Goal: Transaction & Acquisition: Obtain resource

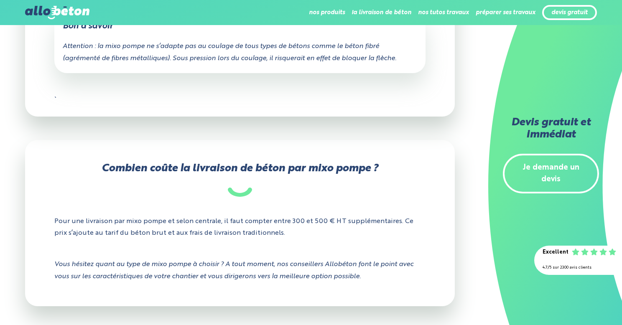
scroll to position [1070, 0]
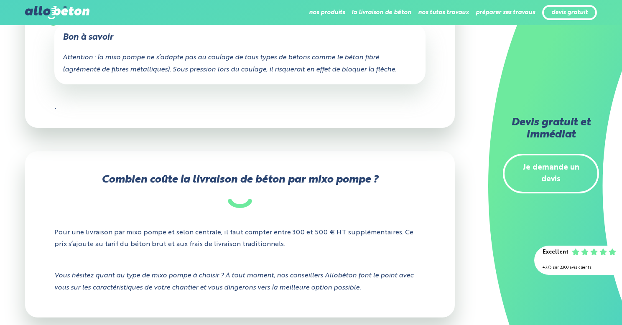
click at [526, 167] on link "Je demande un devis" at bounding box center [551, 174] width 96 height 40
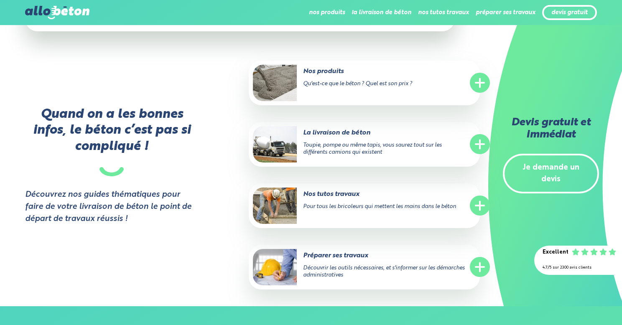
scroll to position [1391, 0]
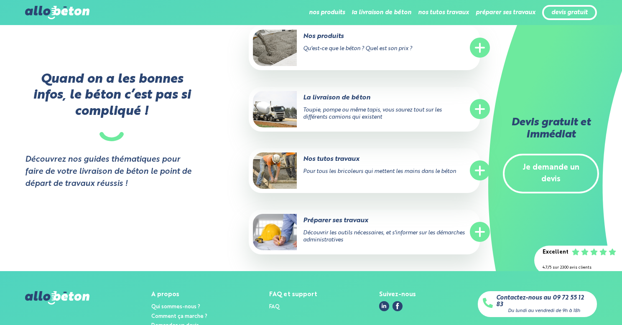
click at [451, 113] on div "La livraison de béton Toupie, pompe ou même tapis, vous saurez tout sur les dif…" at bounding box center [360, 110] width 214 height 34
click at [479, 109] on line at bounding box center [480, 109] width 8 height 0
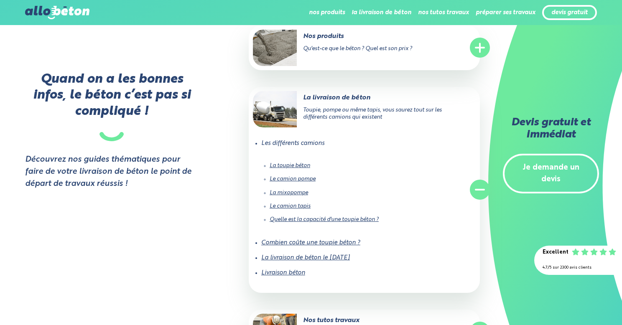
click at [292, 244] on link "Combien coûte une toupie béton ?" at bounding box center [310, 243] width 99 height 6
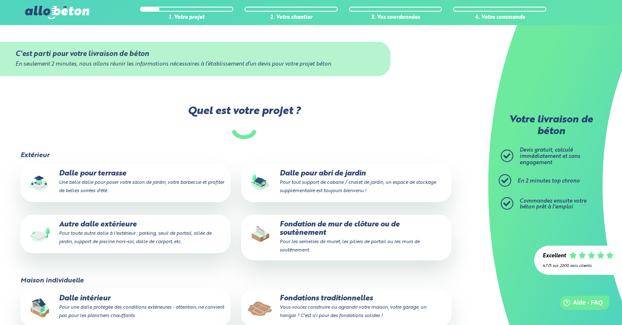
click at [138, 176] on p "Dalle pour terrasse Une belle dalle pour poser votre salon de jardin, votre bar…" at bounding box center [125, 182] width 199 height 25
click at [0, 0] on input "Dalle pour terrasse Une belle dalle pour poser votre salon de jardin, votre bar…" at bounding box center [0, 0] width 0 height 0
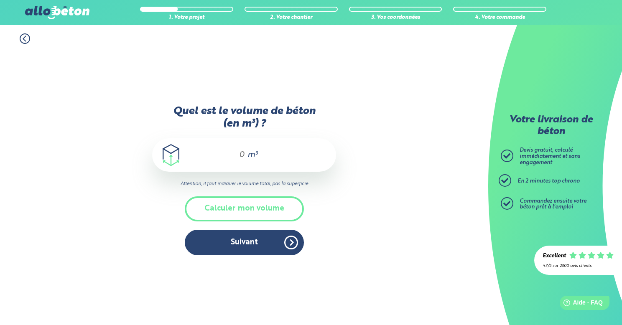
click at [244, 153] on input "Quel est le volume de béton (en m³) ?" at bounding box center [238, 155] width 14 height 10
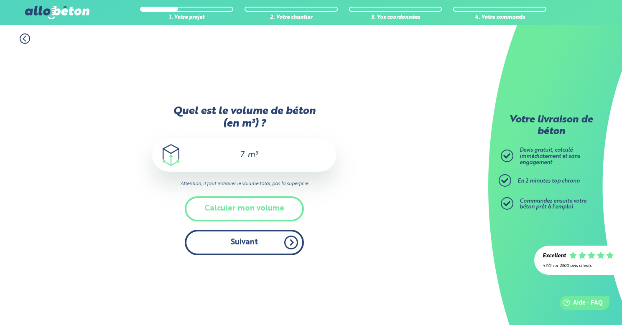
type input "7"
click at [283, 245] on button "Suivant" at bounding box center [244, 242] width 119 height 25
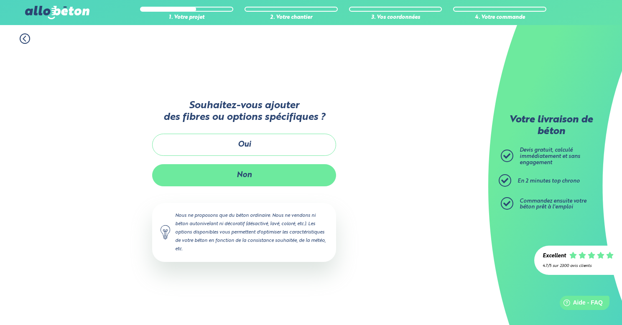
click at [261, 175] on button "Non" at bounding box center [244, 175] width 184 height 22
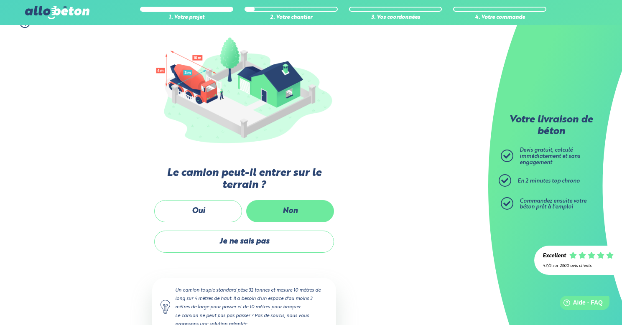
scroll to position [87, 0]
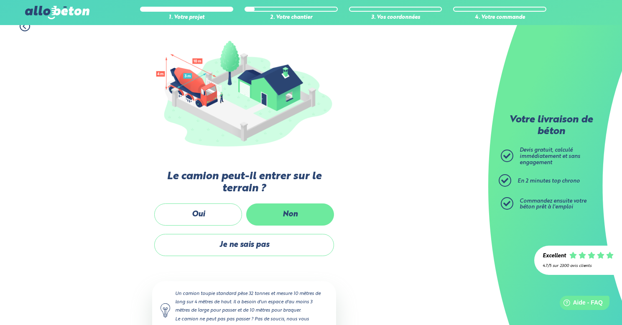
click at [284, 222] on label "Non" at bounding box center [290, 215] width 88 height 22
click at [0, 0] on input "Non" at bounding box center [0, 0] width 0 height 0
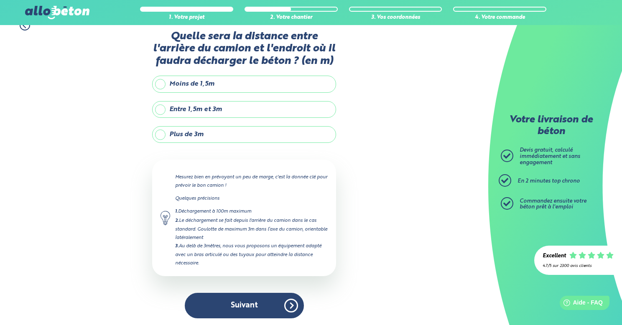
click at [185, 137] on label "Plus de 3m" at bounding box center [244, 134] width 184 height 17
click at [0, 0] on input "Plus de 3m" at bounding box center [0, 0] width 0 height 0
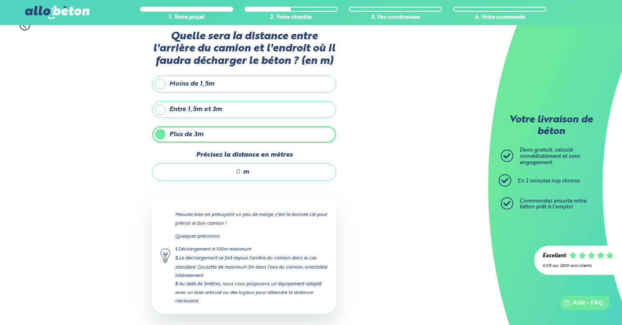
scroll to position [51, 0]
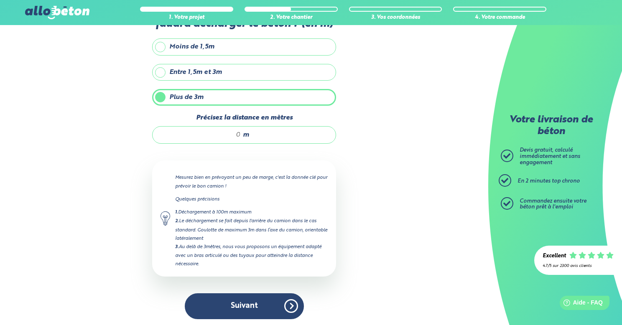
click at [238, 131] on input "Précisez la distance en mètres" at bounding box center [201, 135] width 80 height 8
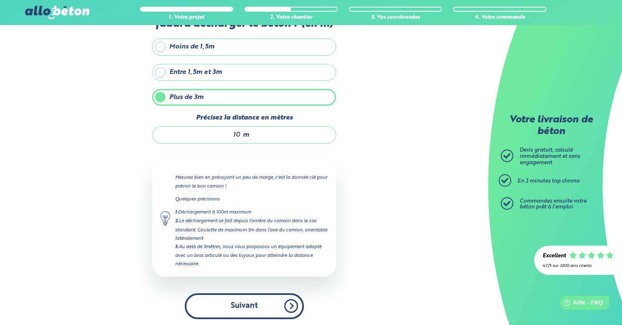
type input "10"
click at [267, 293] on button "Suivant" at bounding box center [244, 305] width 119 height 25
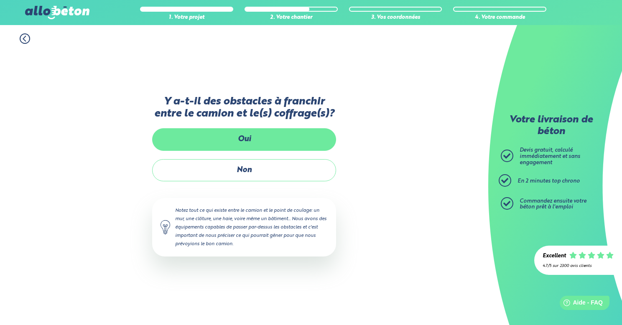
click at [260, 138] on label "Oui" at bounding box center [244, 139] width 184 height 22
click at [0, 0] on input "Oui" at bounding box center [0, 0] width 0 height 0
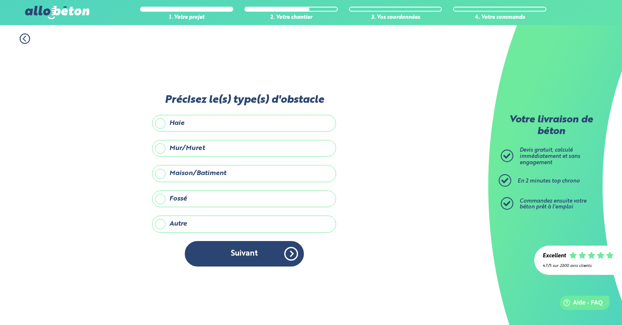
click at [220, 172] on label "Maison/Batiment" at bounding box center [244, 173] width 184 height 17
click at [0, 0] on input "Maison/Batiment" at bounding box center [0, 0] width 0 height 0
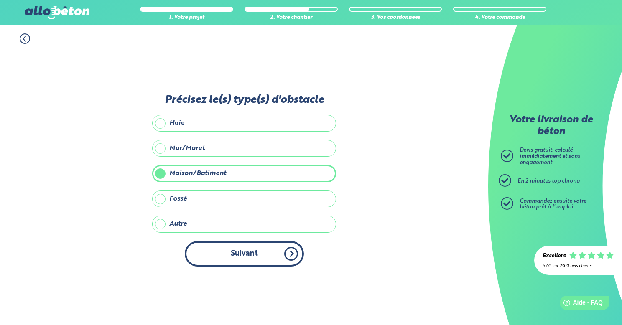
click at [232, 250] on button "Suivant" at bounding box center [244, 253] width 119 height 25
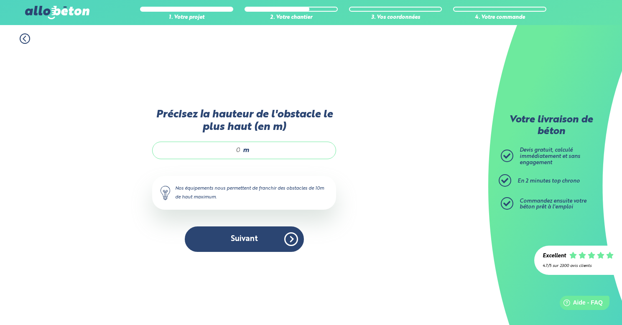
click at [239, 148] on input "Précisez la hauteur de l'obstacle le plus haut (en m)" at bounding box center [201, 150] width 80 height 8
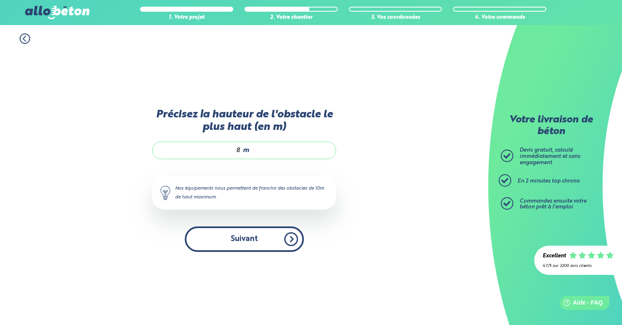
type input "8"
click at [271, 230] on button "Suivant" at bounding box center [244, 239] width 119 height 25
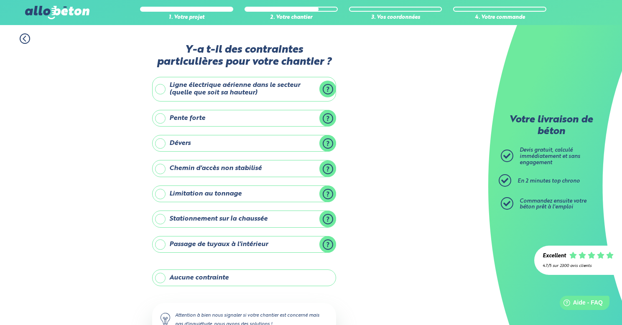
click at [239, 118] on label "Pente forte" at bounding box center [244, 118] width 184 height 17
click at [0, 0] on input "Pente forte" at bounding box center [0, 0] width 0 height 0
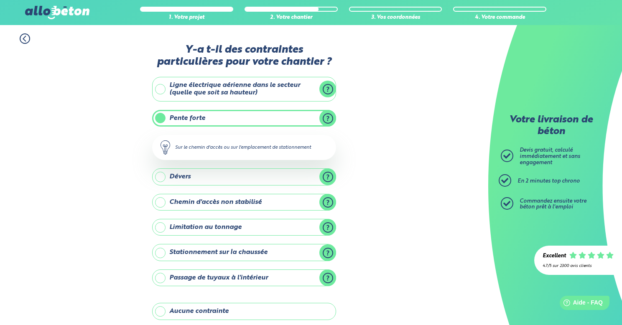
click at [328, 117] on label "Pente forte" at bounding box center [244, 118] width 184 height 17
click at [0, 0] on input "Pente forte" at bounding box center [0, 0] width 0 height 0
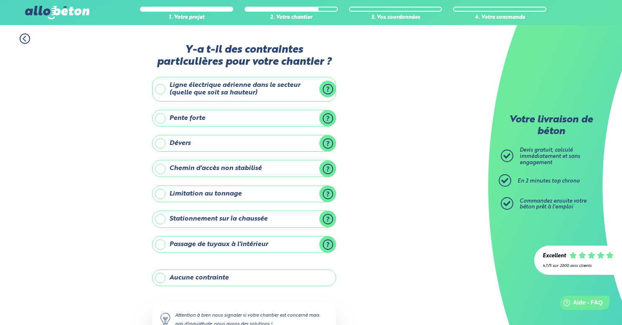
click at [328, 117] on label "Pente forte" at bounding box center [244, 118] width 184 height 17
click at [0, 0] on input "Pente forte" at bounding box center [0, 0] width 0 height 0
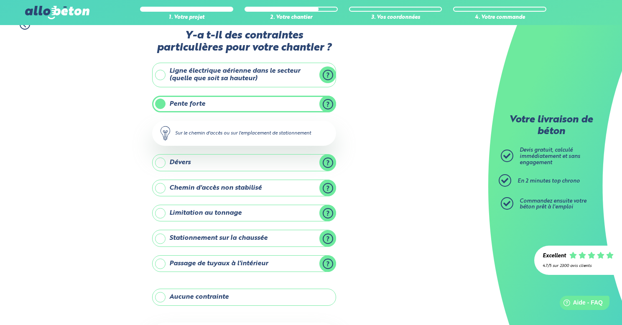
scroll to position [18, 0]
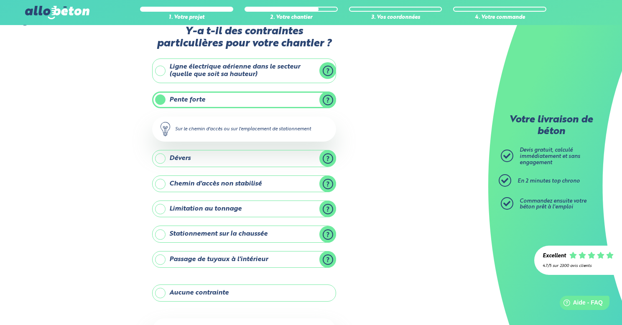
click at [158, 180] on label "Chemin d'accès non stabilisé" at bounding box center [244, 184] width 184 height 17
click at [0, 0] on input "Chemin d'accès non stabilisé" at bounding box center [0, 0] width 0 height 0
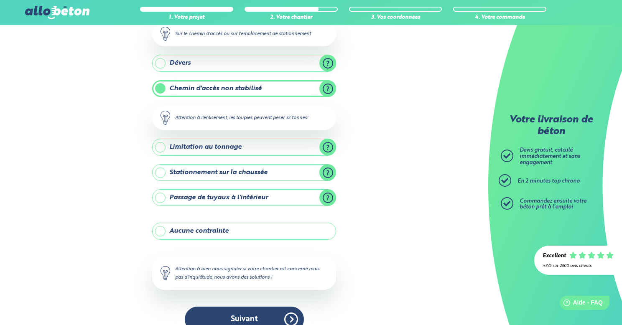
scroll to position [127, 0]
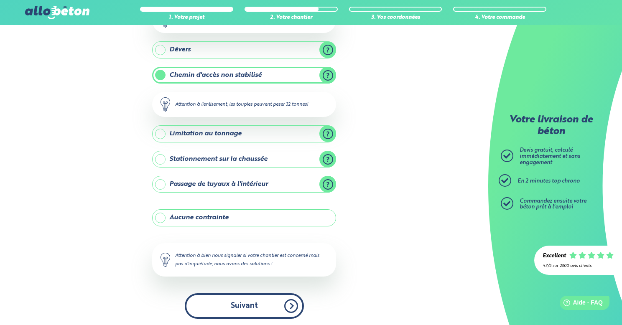
click at [236, 304] on button "Suivant" at bounding box center [244, 305] width 119 height 25
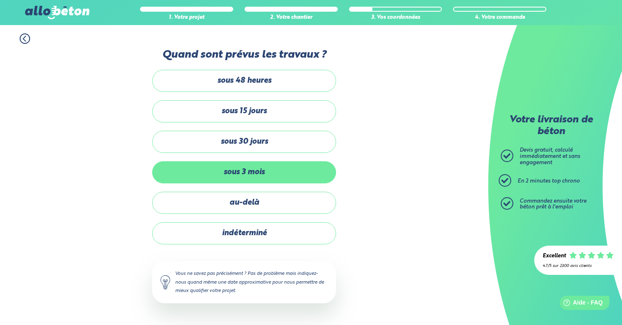
click at [261, 174] on label "sous 3 mois" at bounding box center [244, 172] width 184 height 22
click at [0, 0] on input "sous 3 mois" at bounding box center [0, 0] width 0 height 0
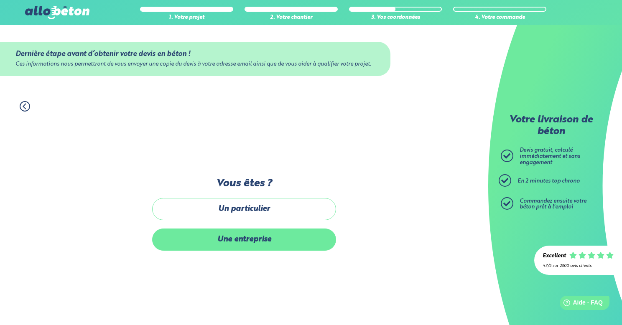
click at [277, 241] on label "Une entreprise" at bounding box center [244, 240] width 184 height 22
click at [0, 0] on input "Une entreprise" at bounding box center [0, 0] width 0 height 0
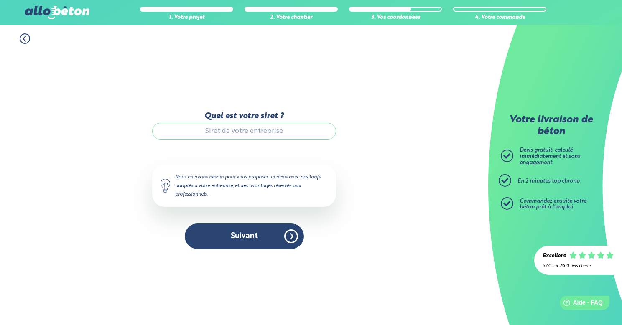
click at [175, 127] on input "Quel est votre siret ?" at bounding box center [244, 131] width 184 height 17
click at [24, 42] on icon at bounding box center [25, 38] width 10 height 10
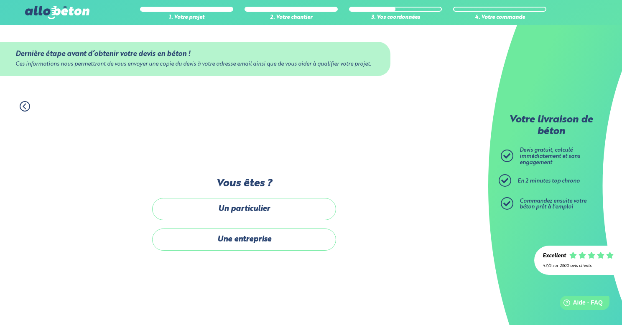
click at [24, 42] on div "Dernière étape avant d’obtenir votre devis en béton ! Ces informations nous per…" at bounding box center [195, 59] width 390 height 34
click at [45, 10] on img at bounding box center [57, 12] width 64 height 13
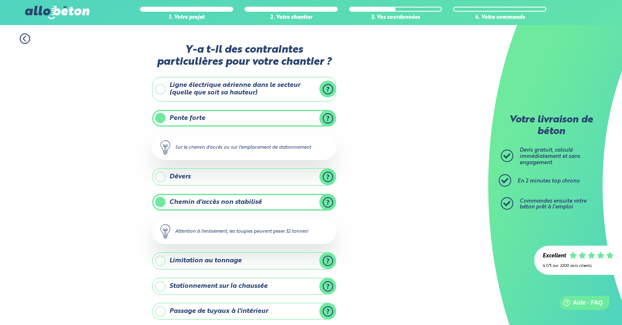
scroll to position [127, 0]
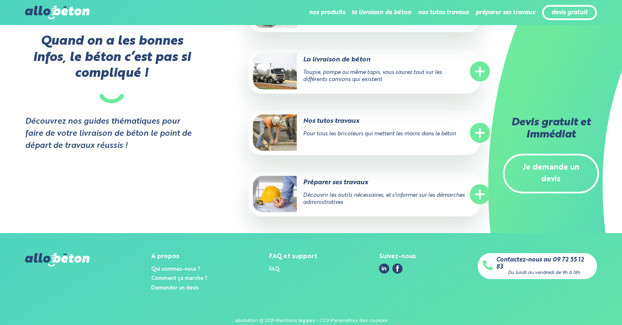
scroll to position [1383, 0]
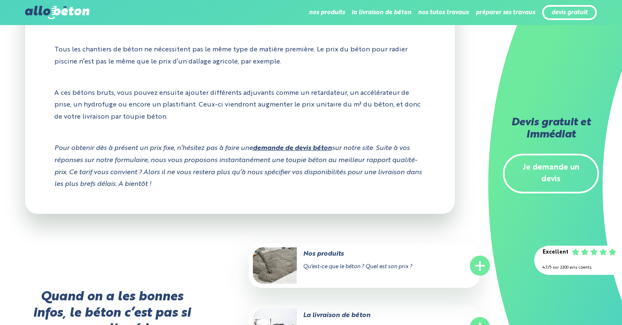
click at [288, 145] on strong "demande de devis béton" at bounding box center [292, 148] width 79 height 7
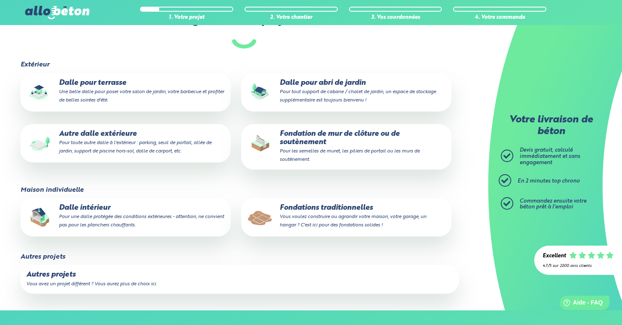
scroll to position [87, 0]
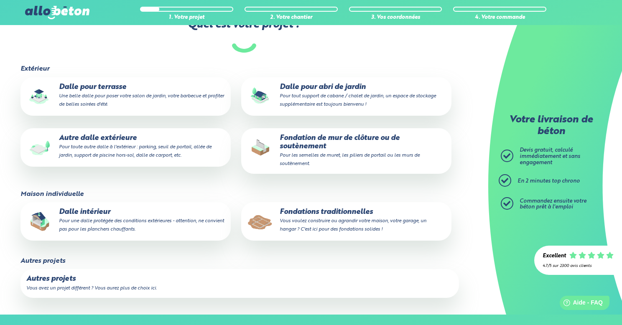
click at [159, 105] on p "Dalle pour terrasse Une belle dalle pour poser votre salon de jardin, votre bar…" at bounding box center [125, 95] width 199 height 25
click at [0, 0] on input "Dalle pour terrasse Une belle dalle pour poser votre salon de jardin, votre bar…" at bounding box center [0, 0] width 0 height 0
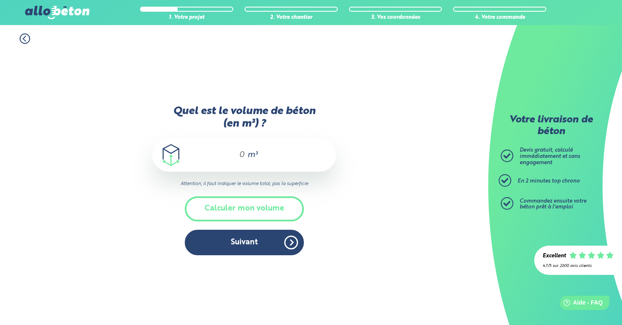
click at [245, 157] on div "m³" at bounding box center [244, 154] width 184 height 33
type input "è"
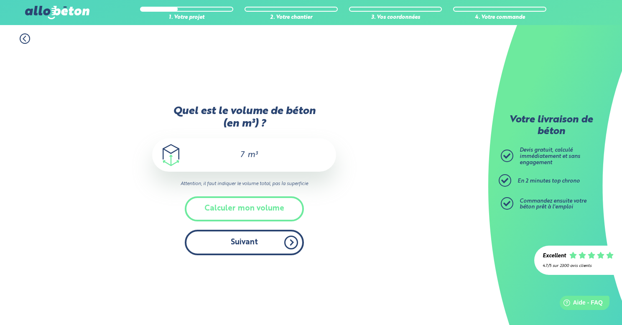
type input "7"
click at [270, 244] on button "Suivant" at bounding box center [244, 242] width 119 height 25
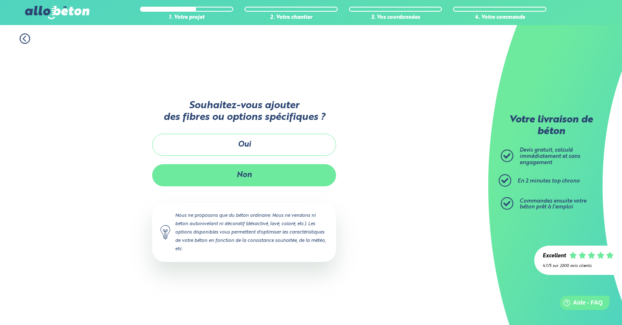
click at [249, 171] on button "Non" at bounding box center [244, 175] width 184 height 22
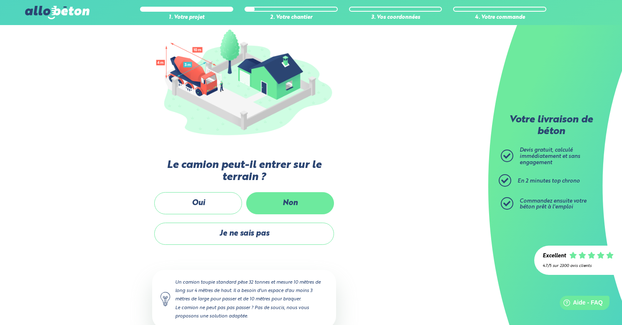
click at [320, 204] on label "Non" at bounding box center [290, 203] width 88 height 22
click at [0, 0] on input "Non" at bounding box center [0, 0] width 0 height 0
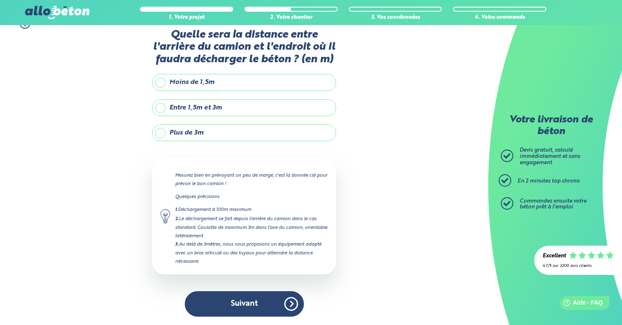
scroll to position [13, 0]
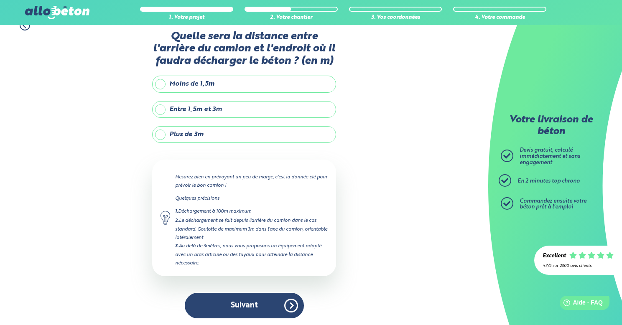
click at [218, 141] on label "Plus de 3m" at bounding box center [244, 134] width 184 height 17
click at [0, 0] on input "Plus de 3m" at bounding box center [0, 0] width 0 height 0
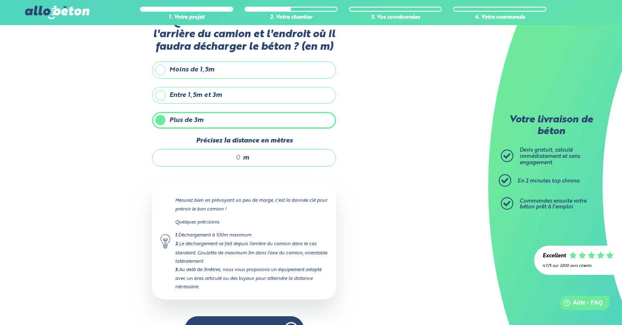
scroll to position [23, 0]
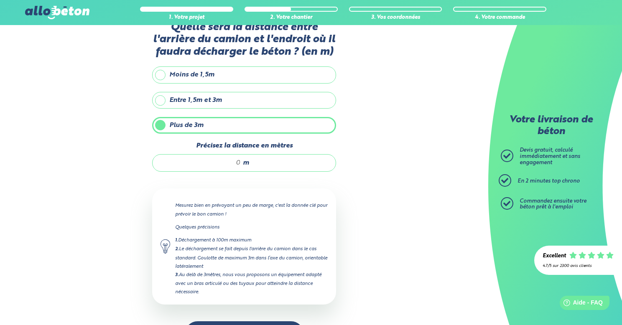
click at [241, 163] on div "m" at bounding box center [244, 163] width 184 height 18
type input "_"
type input "8"
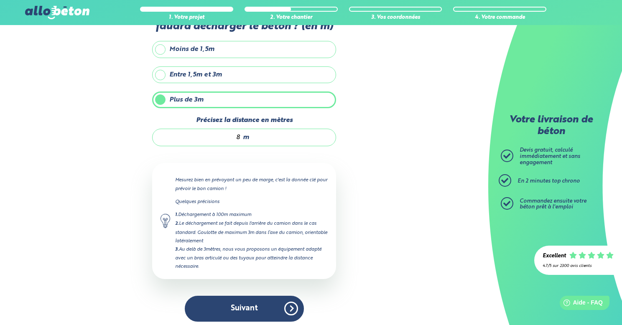
scroll to position [51, 0]
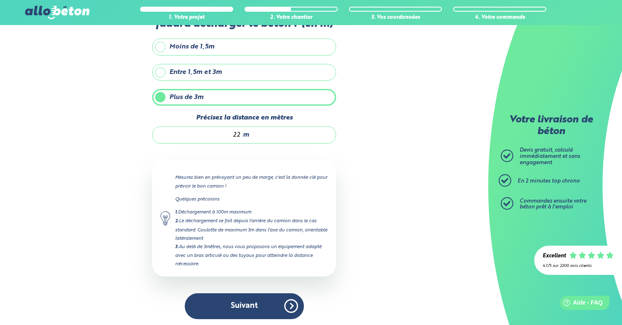
type input "2"
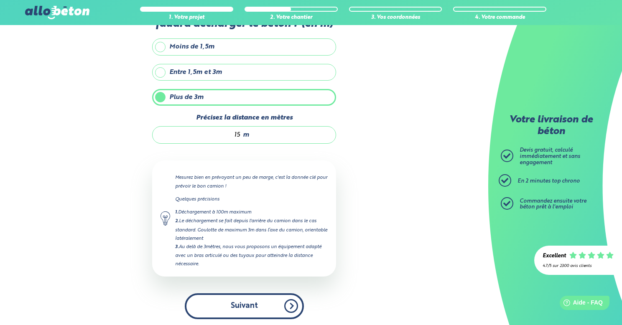
type input "15"
click at [264, 303] on button "Suivant" at bounding box center [244, 305] width 119 height 25
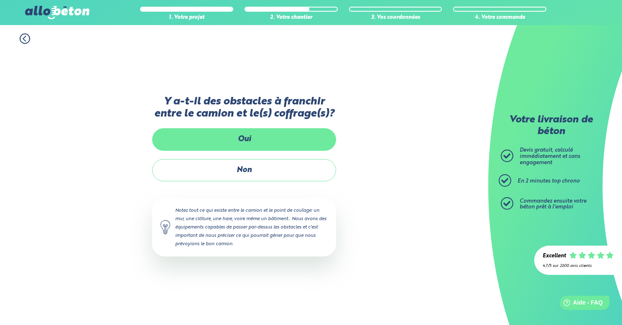
click at [271, 141] on label "Oui" at bounding box center [244, 139] width 184 height 22
click at [0, 0] on input "Oui" at bounding box center [0, 0] width 0 height 0
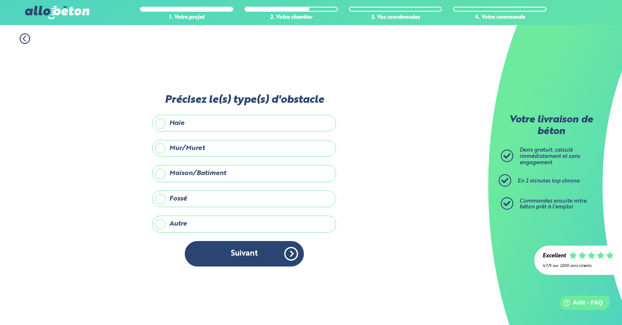
click at [251, 174] on label "Maison/Batiment" at bounding box center [244, 173] width 184 height 17
click at [0, 0] on input "Maison/Batiment" at bounding box center [0, 0] width 0 height 0
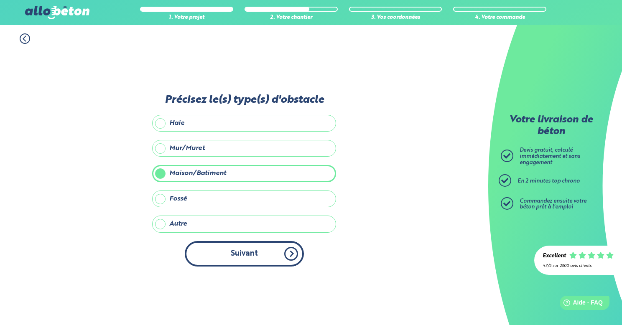
click at [249, 253] on button "Suivant" at bounding box center [244, 253] width 119 height 25
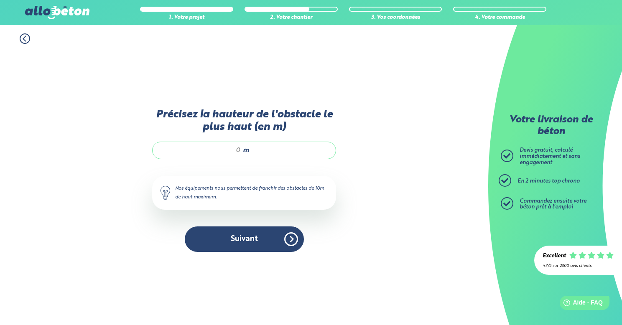
click at [243, 151] on span "m" at bounding box center [246, 151] width 6 height 8
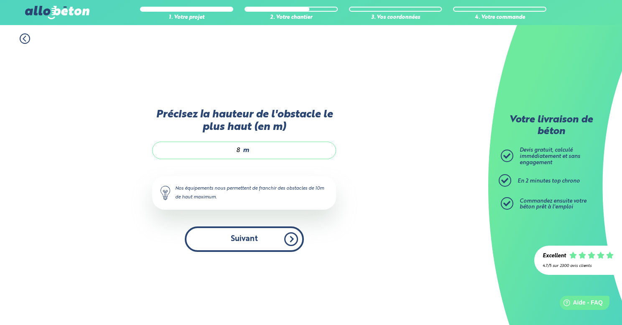
type input "8"
click at [288, 234] on button "Suivant" at bounding box center [244, 239] width 119 height 25
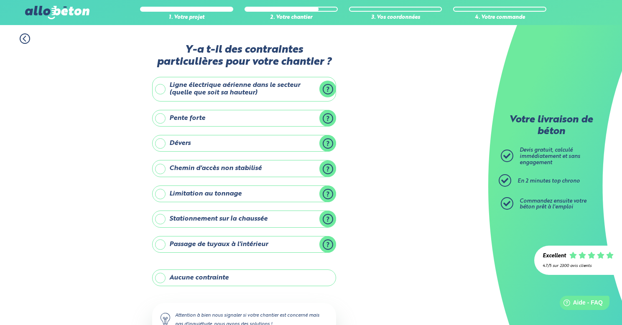
click at [327, 143] on label "Dévers" at bounding box center [244, 143] width 184 height 17
click at [0, 0] on input "Dévers" at bounding box center [0, 0] width 0 height 0
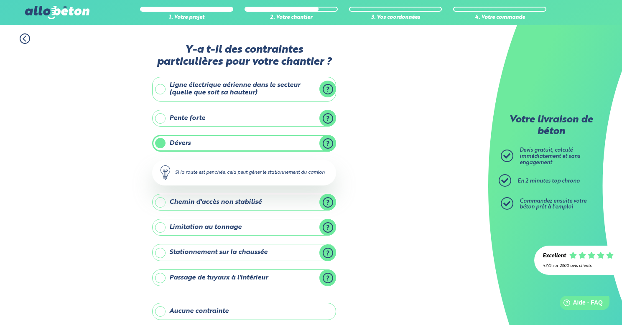
click at [327, 143] on label "Dévers" at bounding box center [244, 143] width 184 height 17
click at [0, 0] on input "Dévers" at bounding box center [0, 0] width 0 height 0
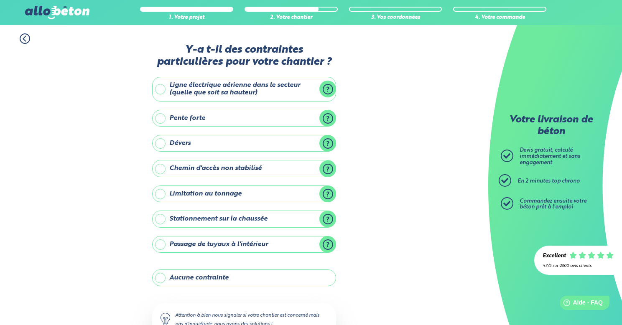
click at [157, 143] on label "Dévers" at bounding box center [244, 143] width 184 height 17
click at [0, 0] on input "Dévers" at bounding box center [0, 0] width 0 height 0
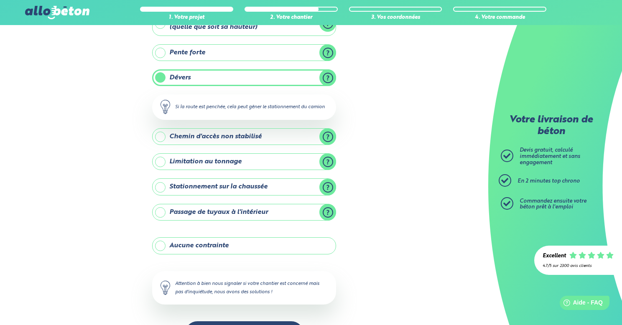
scroll to position [94, 0]
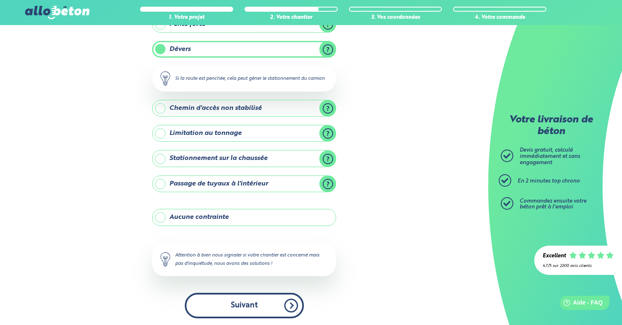
click at [222, 303] on button "Suivant" at bounding box center [244, 305] width 119 height 25
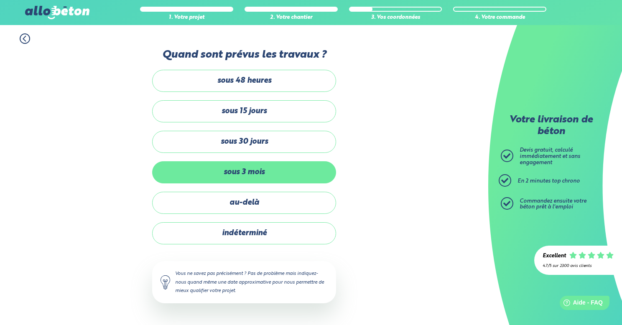
click at [262, 175] on label "sous 3 mois" at bounding box center [244, 172] width 184 height 22
click at [0, 0] on input "sous 3 mois" at bounding box center [0, 0] width 0 height 0
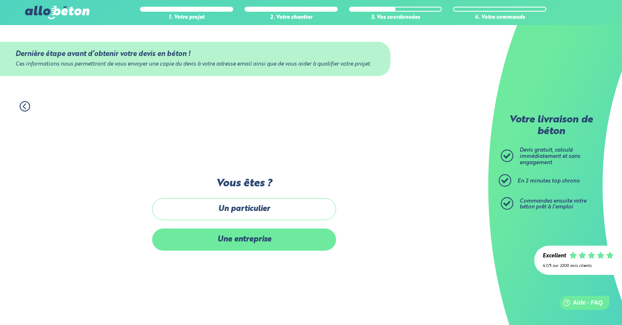
click at [250, 240] on label "Une entreprise" at bounding box center [244, 240] width 184 height 22
click at [0, 0] on input "Une entreprise" at bounding box center [0, 0] width 0 height 0
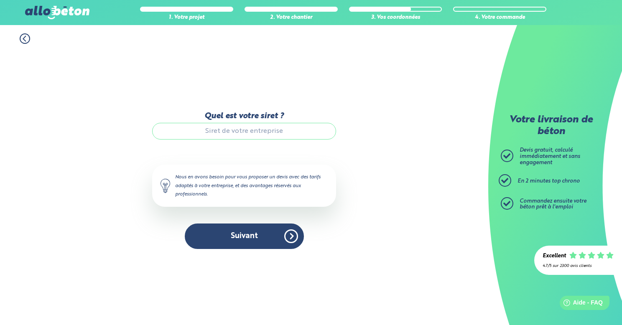
click at [247, 135] on input "Quel est votre siret ?" at bounding box center [244, 131] width 184 height 17
paste input "941 030 710 00011"
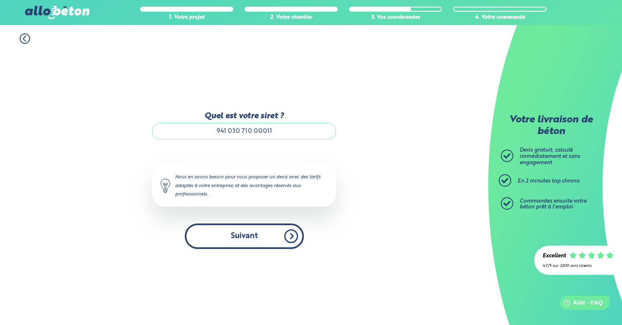
type input "941 030 710 00011"
click at [260, 237] on button "Suivant" at bounding box center [244, 236] width 119 height 25
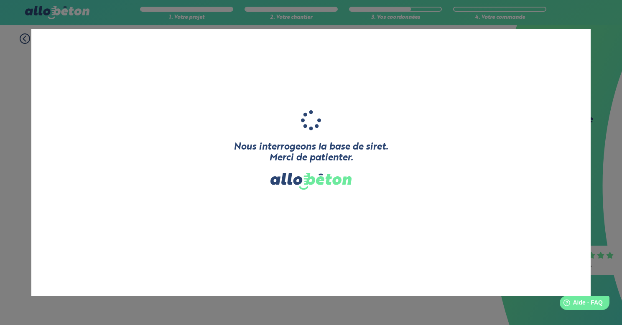
type input "VERDEVILLAGE"
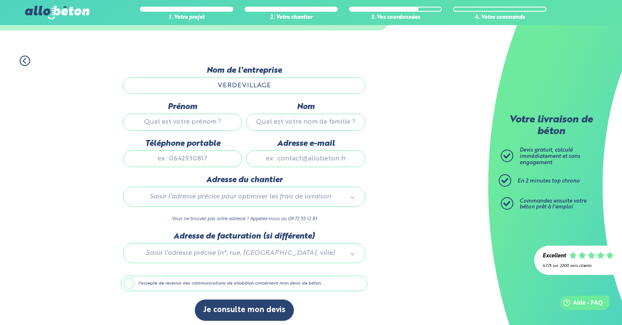
scroll to position [47, 0]
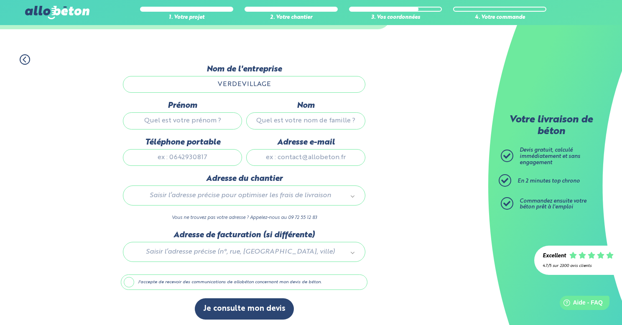
click at [200, 125] on input "Prénom" at bounding box center [182, 120] width 119 height 17
type input "Mathieu"
type input "Bourdon"
type input "0781154174"
type input "mathieu.bourdon06@gmail.com"
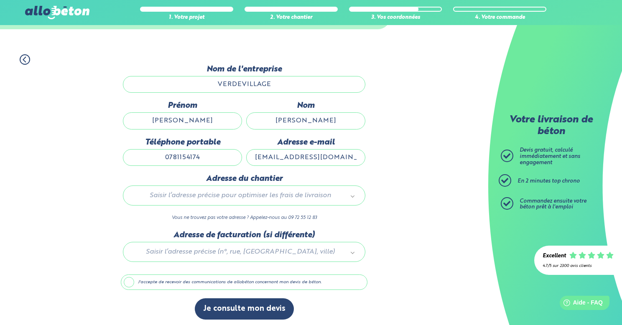
type input "96 Rue Moïse Lambert"
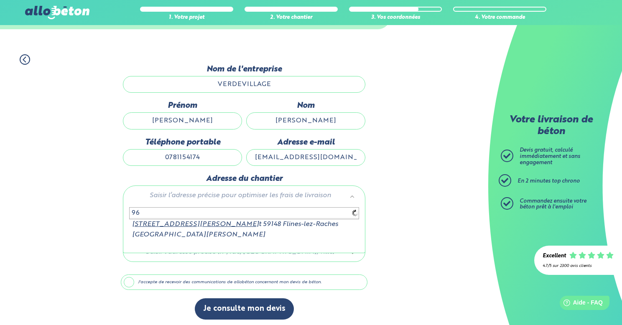
type input "9"
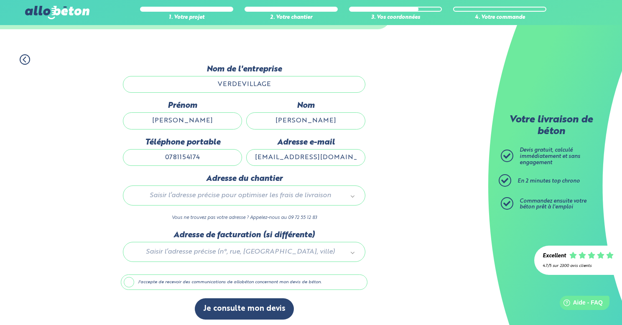
scroll to position [0, 0]
drag, startPoint x: 355, startPoint y: 157, endPoint x: 349, endPoint y: 157, distance: 6.3
click at [349, 157] on input "mathieu.bourdon06@gmail.com" at bounding box center [305, 157] width 119 height 17
type input "mathieu.boumrdon06@gmail.co"
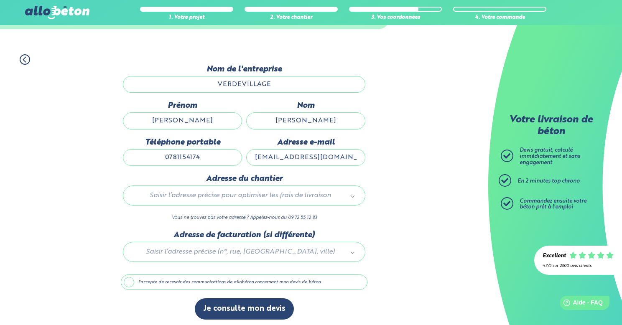
drag, startPoint x: 357, startPoint y: 155, endPoint x: 190, endPoint y: 162, distance: 166.9
click at [190, 162] on div "Prénom Mathieu Nom Bourdon Téléphone portable 0781154174 Adresse e-mail mathieu…" at bounding box center [244, 137] width 247 height 73
type input "verdevillage.paysage@gmail.com"
click at [200, 153] on input "0781154174" at bounding box center [182, 157] width 119 height 17
type input "0"
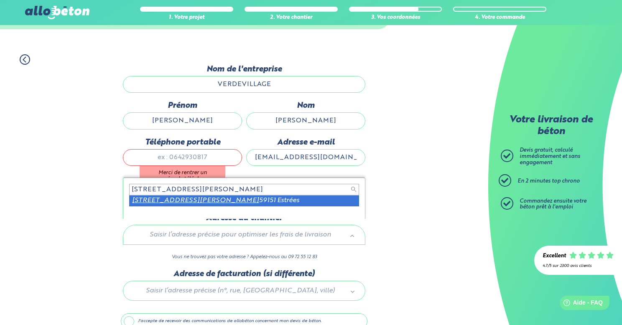
type input "27 rue octave herin"
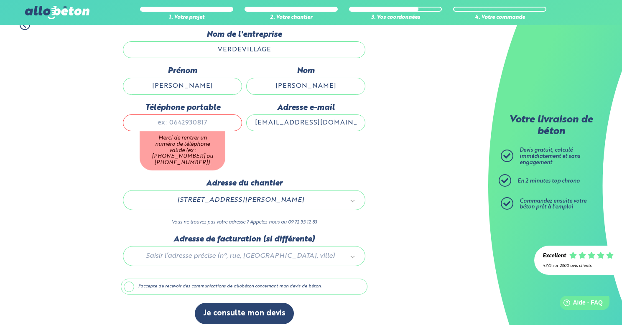
scroll to position [82, 0]
click at [246, 250] on div at bounding box center [244, 254] width 247 height 40
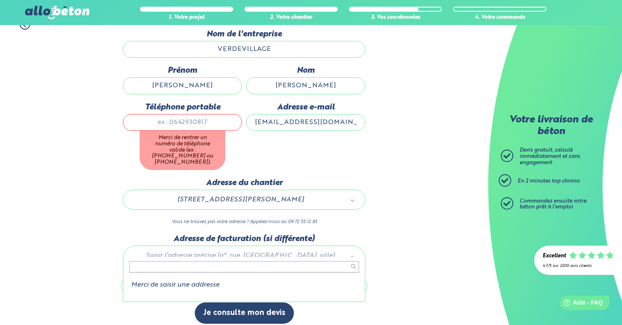
paste input "5 AVENUE DU SENATEUR GIRARD, 59300 VALENCIENNES"
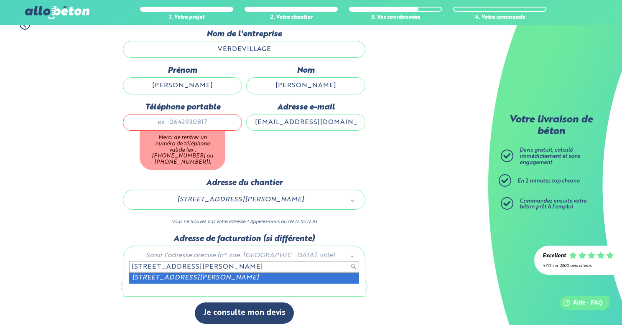
type input "5 AVENUE DU SENATEUR GIRARD, 59300 VALENCIENNES"
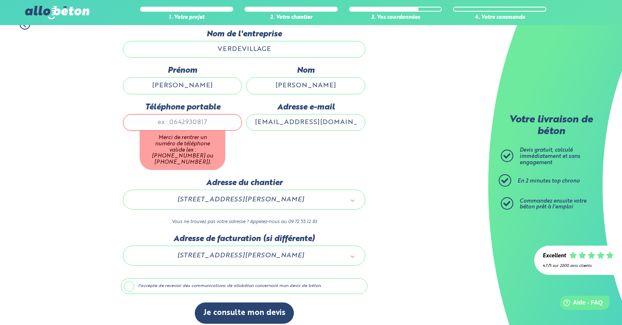
click at [122, 281] on label "J'accepte de recevoir des communications de allobéton concernant mon devis de b…" at bounding box center [244, 286] width 247 height 16
click at [0, 0] on input "J'accepte de recevoir des communications de allobéton concernant mon devis de b…" at bounding box center [0, 0] width 0 height 0
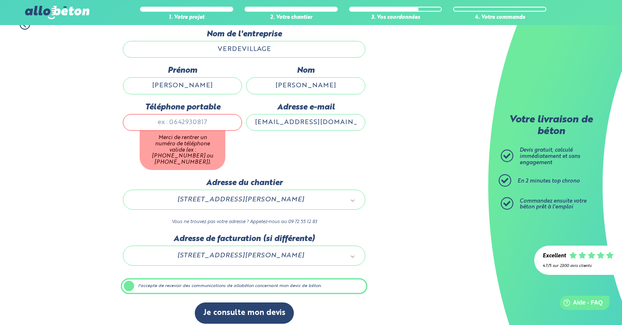
scroll to position [81, 0]
click at [130, 280] on label "J'accepte de recevoir des communications de allobéton concernant mon devis de b…" at bounding box center [244, 287] width 247 height 16
click at [0, 0] on input "J'accepte de recevoir des communications de allobéton concernant mon devis de b…" at bounding box center [0, 0] width 0 height 0
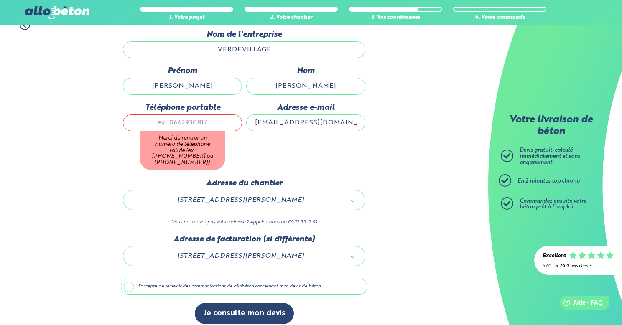
scroll to position [82, 0]
click at [178, 121] on input "Téléphone portable" at bounding box center [182, 122] width 119 height 17
type input "0781154174"
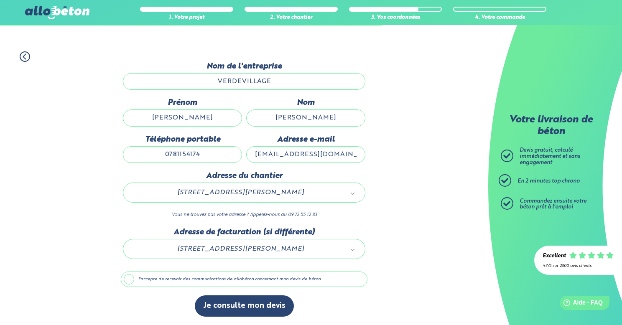
scroll to position [49, 0]
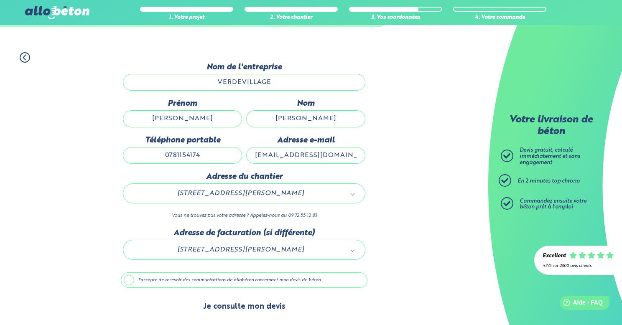
click at [244, 308] on button "Je consulte mon devis" at bounding box center [244, 306] width 99 height 21
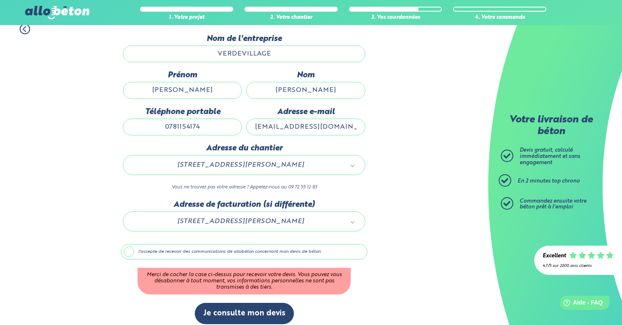
scroll to position [84, 0]
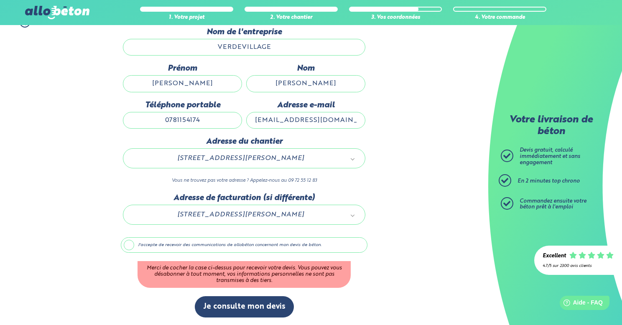
click at [159, 247] on label "J'accepte de recevoir des communications de allobéton concernant mon devis de b…" at bounding box center [244, 245] width 247 height 16
click at [0, 0] on input "J'accepte de recevoir des communications de allobéton concernant mon devis de b…" at bounding box center [0, 0] width 0 height 0
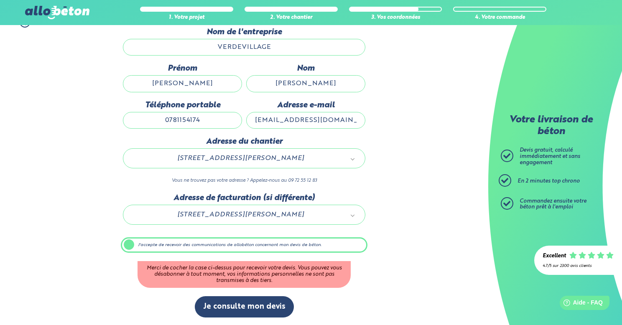
scroll to position [48, 0]
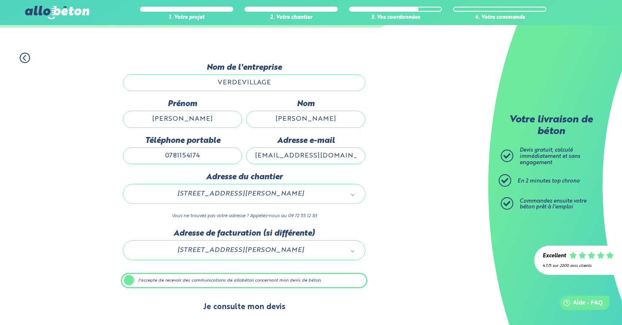
click at [250, 311] on button "Je consulte mon devis" at bounding box center [244, 307] width 99 height 21
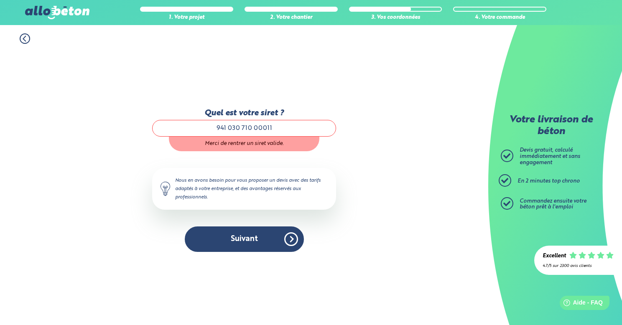
click at [287, 122] on input "941 030 710 00011" at bounding box center [244, 128] width 184 height 17
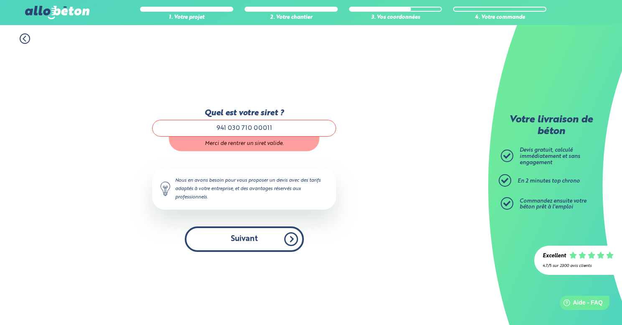
click at [225, 234] on button "Suivant" at bounding box center [244, 239] width 119 height 25
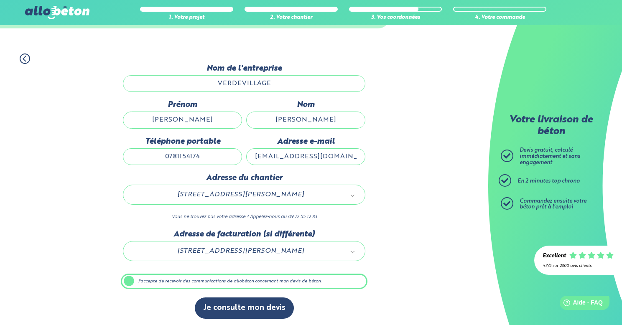
scroll to position [48, 0]
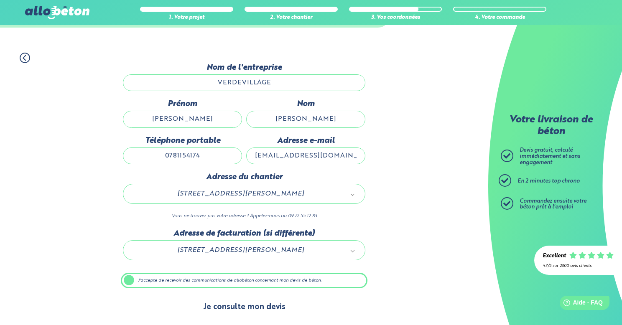
click at [232, 306] on button "Je consulte mon devis" at bounding box center [244, 307] width 99 height 21
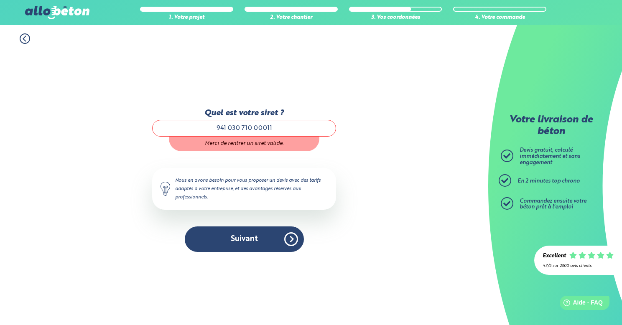
click at [255, 127] on input "941 030 710 00011" at bounding box center [244, 128] width 184 height 17
click at [243, 129] on input "941 030 71000011" at bounding box center [244, 128] width 184 height 17
click at [230, 126] on input "941 03071000011" at bounding box center [244, 128] width 184 height 17
click at [280, 127] on input "94103071000011" at bounding box center [244, 128] width 184 height 17
click at [216, 128] on input "94103071000011" at bounding box center [244, 128] width 184 height 17
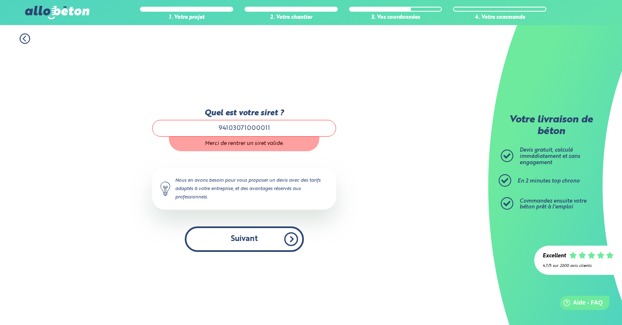
type input "94103071000011"
click at [238, 233] on button "Suivant" at bounding box center [244, 239] width 119 height 25
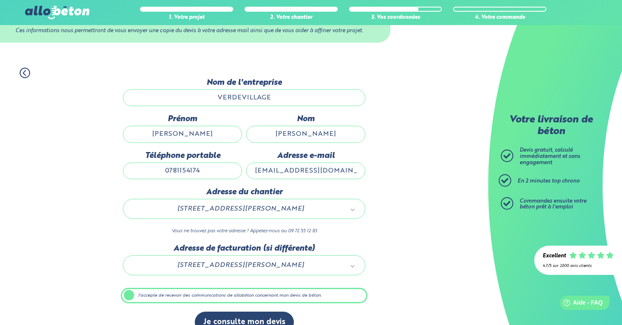
scroll to position [48, 0]
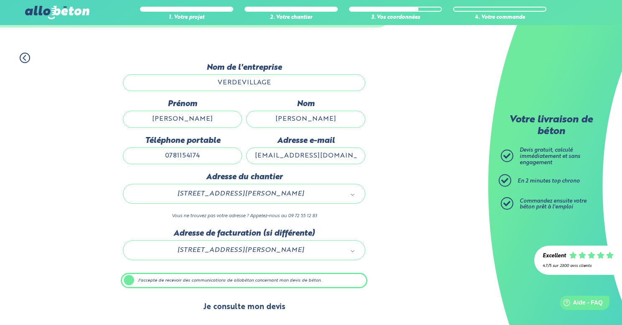
click at [232, 303] on button "Je consulte mon devis" at bounding box center [244, 307] width 99 height 21
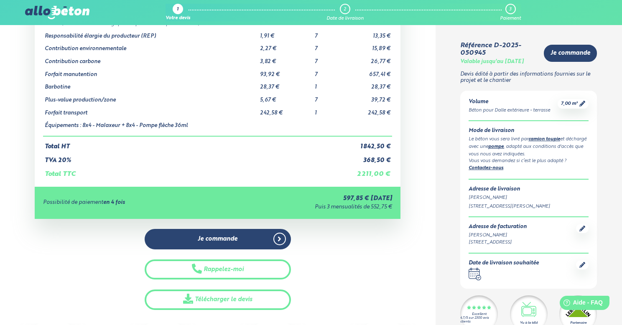
scroll to position [144, 0]
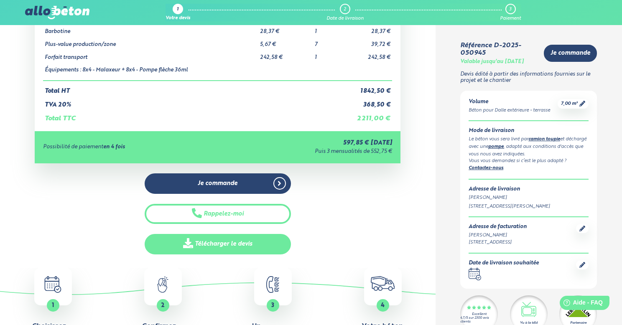
click at [246, 246] on link "Télécharger le devis" at bounding box center [218, 244] width 146 height 20
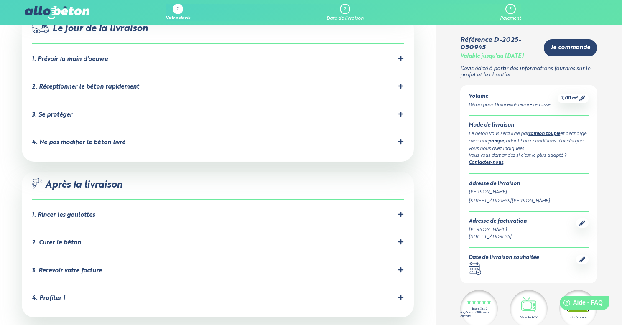
scroll to position [463, 0]
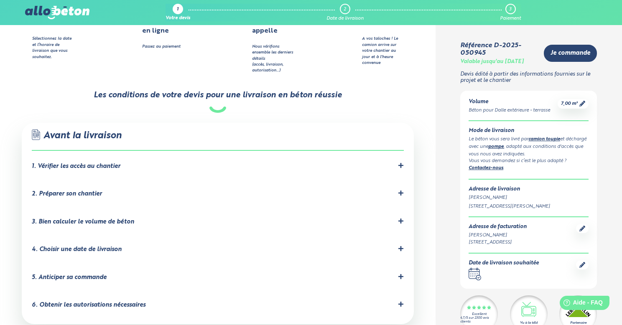
click at [402, 163] on icon at bounding box center [401, 166] width 6 height 6
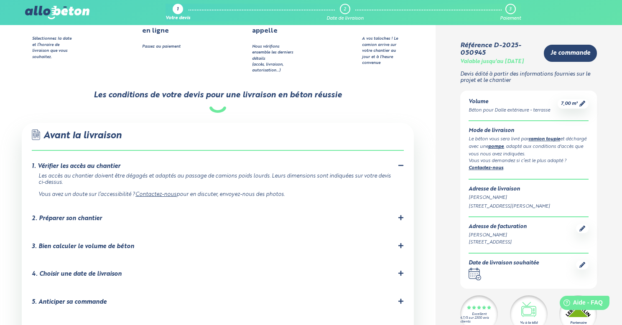
click at [400, 165] on icon at bounding box center [400, 165] width 5 height 1
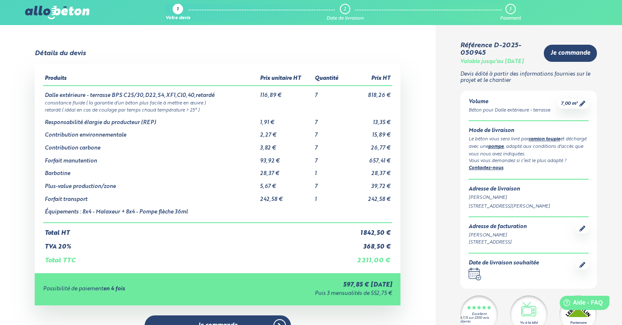
scroll to position [0, 0]
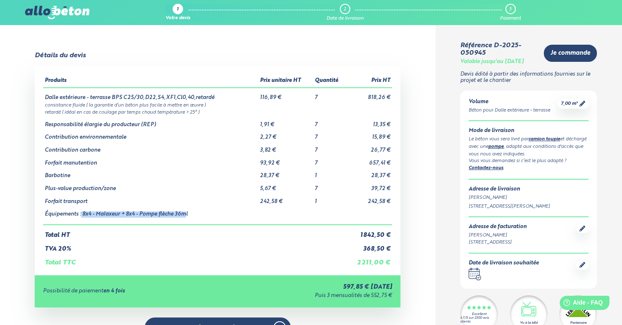
drag, startPoint x: 81, startPoint y: 216, endPoint x: 189, endPoint y: 222, distance: 108.4
click at [188, 222] on td "Équipements : 8x4 - Malaxeur + 8x4 - Pompe flèche 36ml" at bounding box center [150, 215] width 215 height 20
copy td "8x4 - Malaxeur + 8x4 - Pompe flèche 36ml"
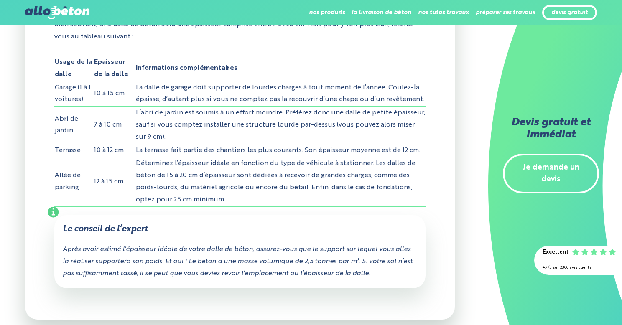
scroll to position [792, 0]
